Goal: Find specific page/section: Find specific page/section

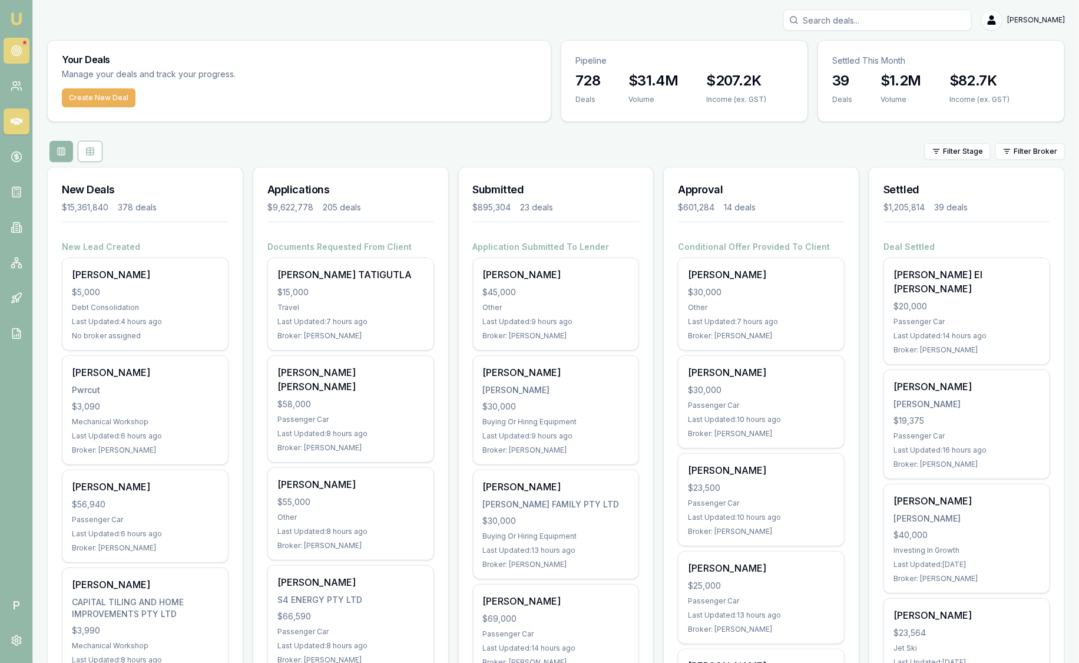
click at [19, 47] on circle at bounding box center [16, 51] width 10 height 10
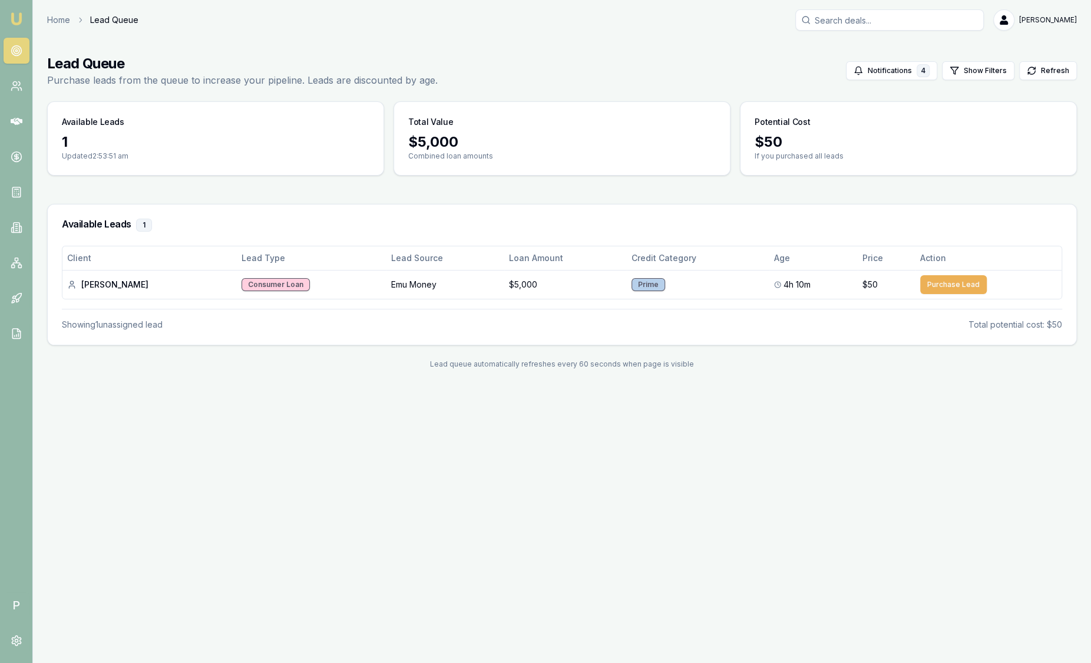
drag, startPoint x: 19, startPoint y: 47, endPoint x: 17, endPoint y: 18, distance: 28.3
click at [17, 18] on img at bounding box center [16, 19] width 14 height 14
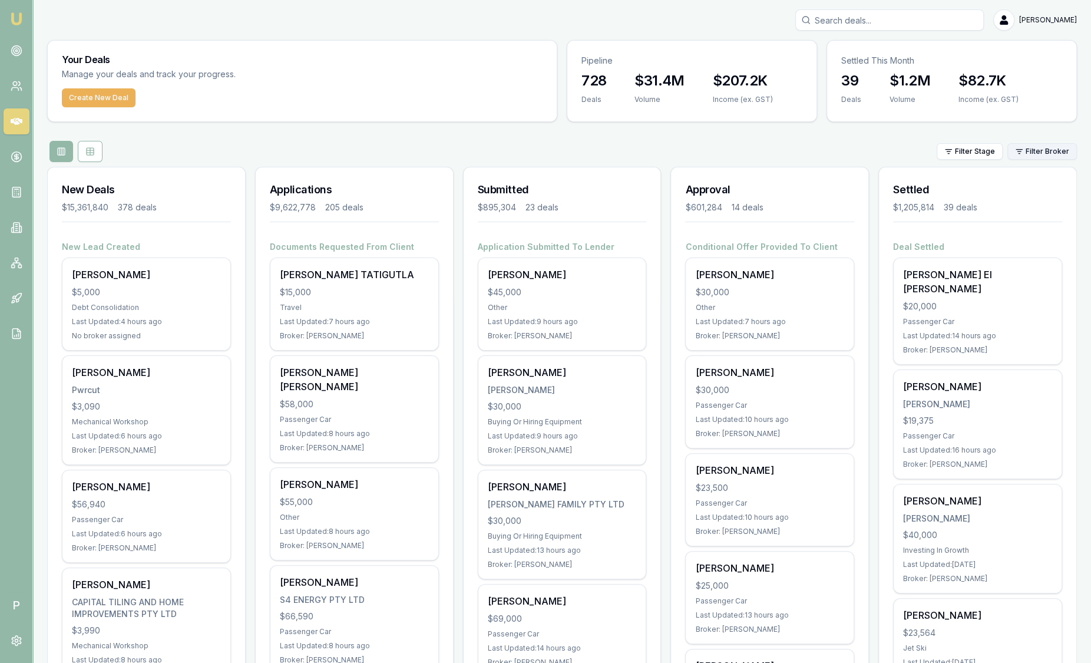
click at [1032, 158] on html "Emu Broker P Sam Crouch Toggle Menu Your Deals Manage your deals and track your…" at bounding box center [545, 331] width 1091 height 663
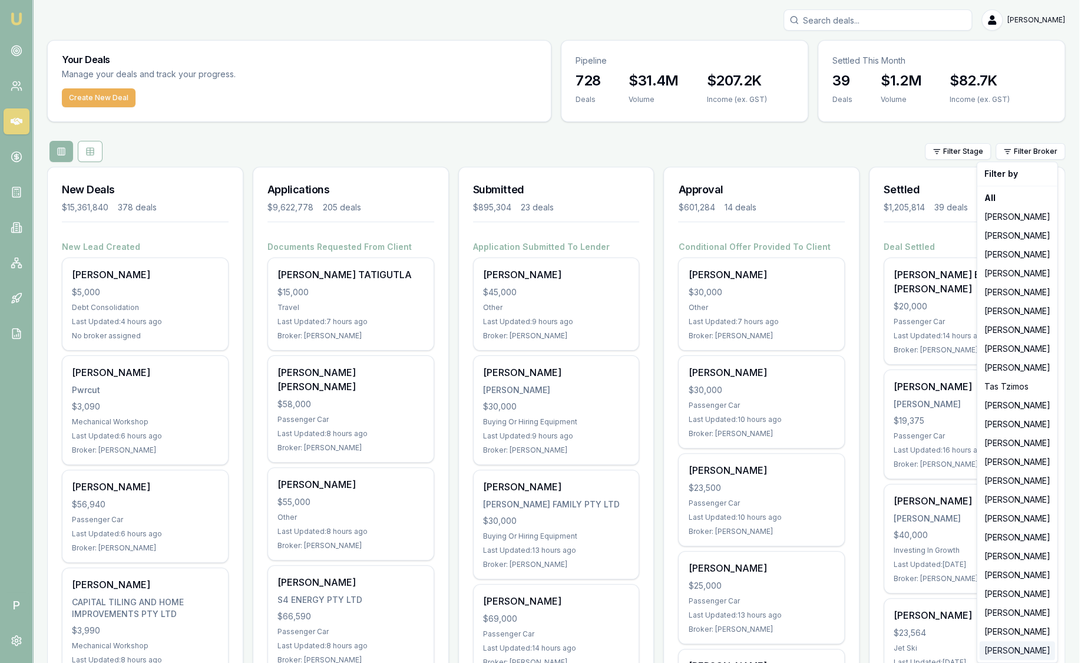
click at [1023, 647] on div "Ray Guan" at bounding box center [1017, 650] width 75 height 19
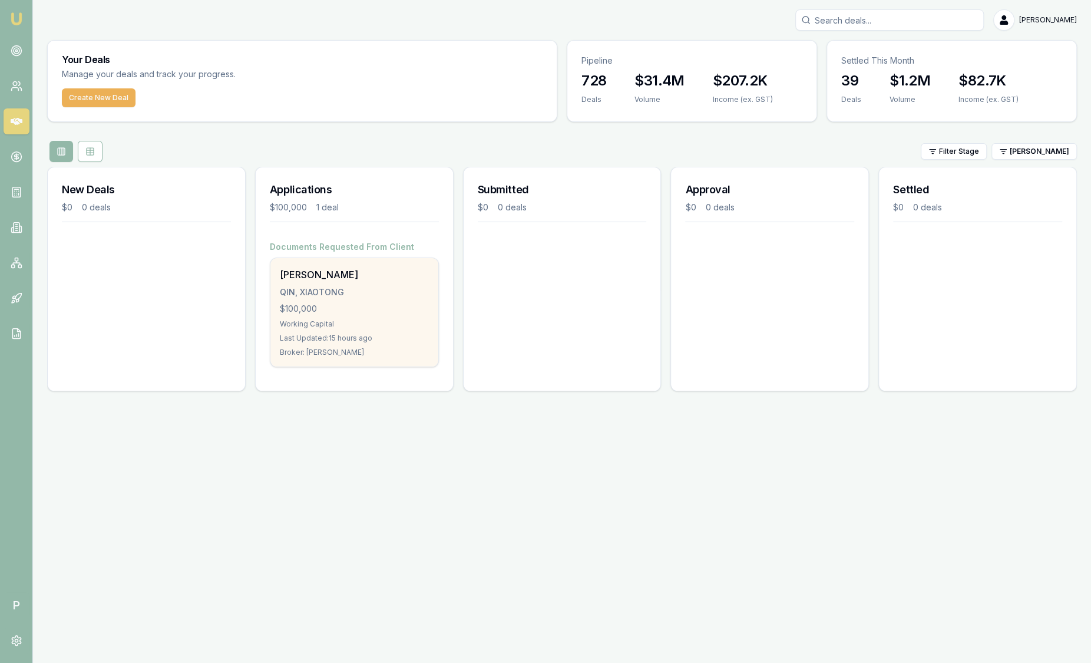
click at [401, 300] on div "Xiaotong Qin QIN, XIAOTONG $100,000 Working Capital Last Updated: 15 hours ago …" at bounding box center [354, 312] width 168 height 108
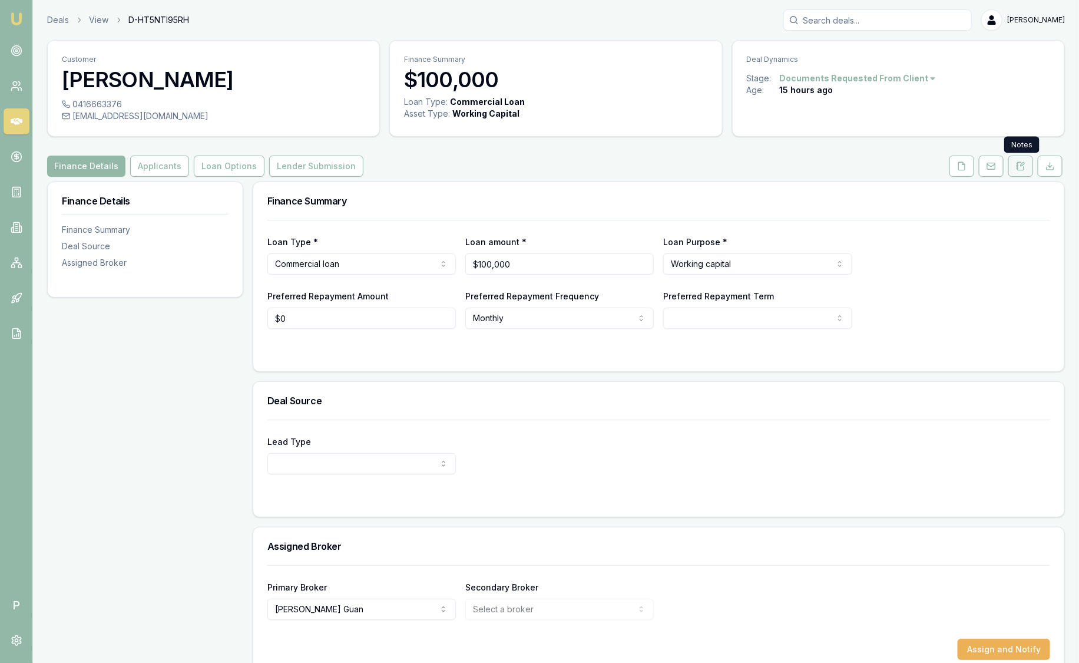
click at [1026, 164] on icon at bounding box center [1020, 165] width 9 height 9
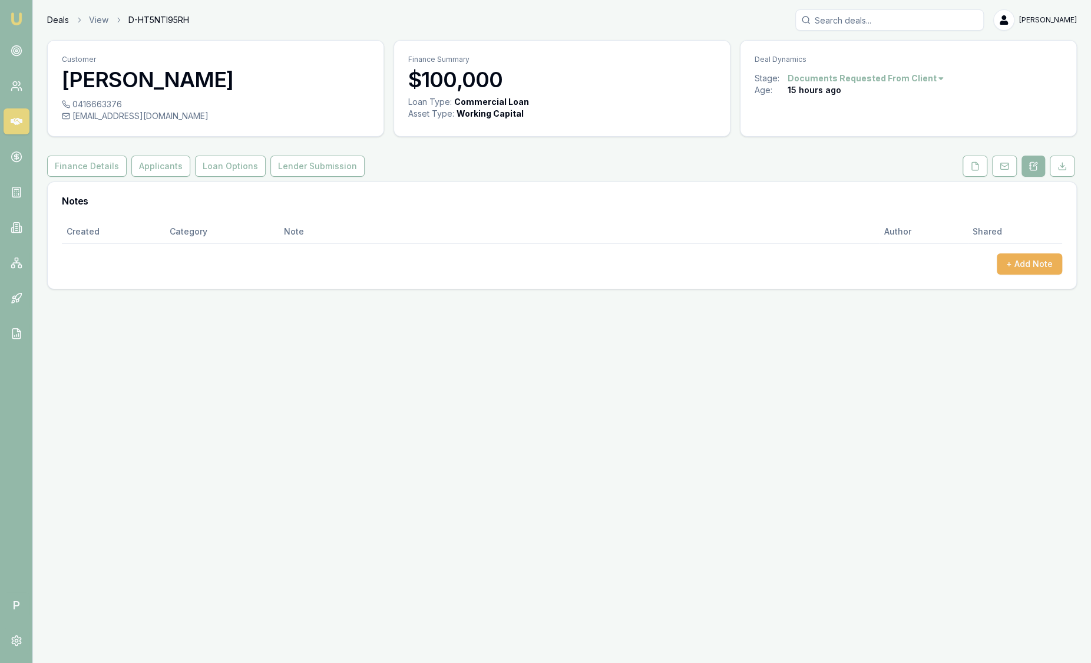
click at [55, 15] on link "Deals" at bounding box center [58, 20] width 22 height 12
